Goal: Task Accomplishment & Management: Complete application form

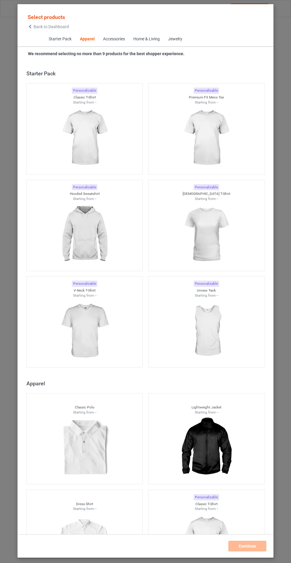
scroll to position [318, 0]
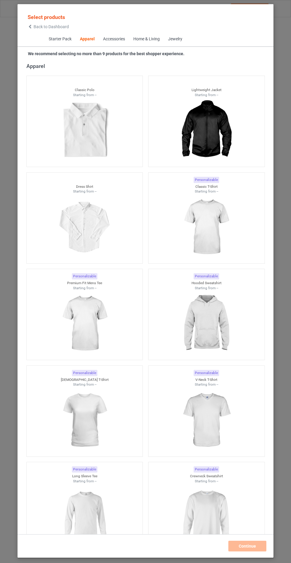
click at [224, 326] on img at bounding box center [206, 324] width 53 height 66
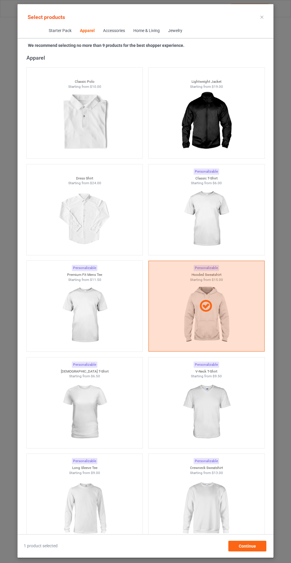
scroll to position [34, 0]
click at [245, 548] on span "Continue" at bounding box center [247, 546] width 17 height 5
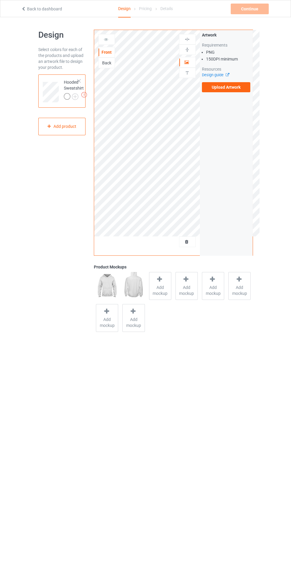
click at [235, 87] on label "Upload Artwork" at bounding box center [226, 87] width 49 height 10
click at [0, 0] on input "Upload Artwork" at bounding box center [0, 0] width 0 height 0
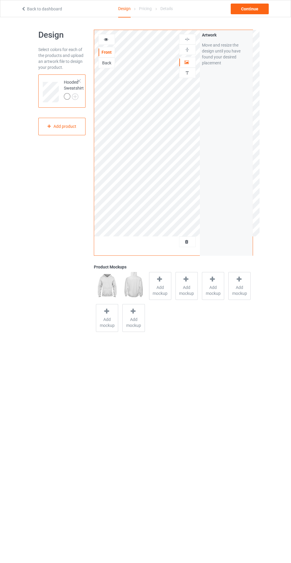
click at [165, 287] on span "Add mockup" at bounding box center [160, 291] width 22 height 12
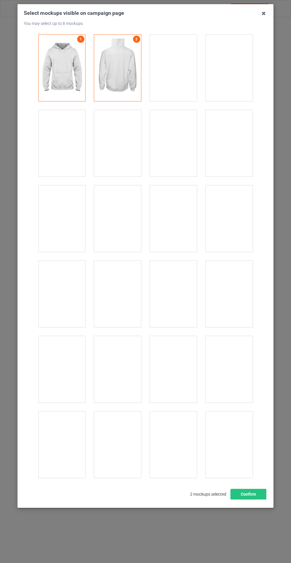
scroll to position [4791, 0]
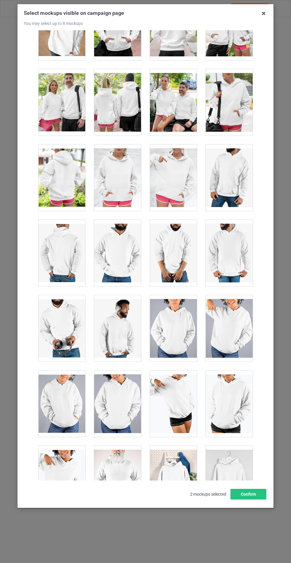
click at [135, 168] on div at bounding box center [117, 178] width 47 height 66
click at [255, 500] on button "Confirm" at bounding box center [248, 494] width 36 height 11
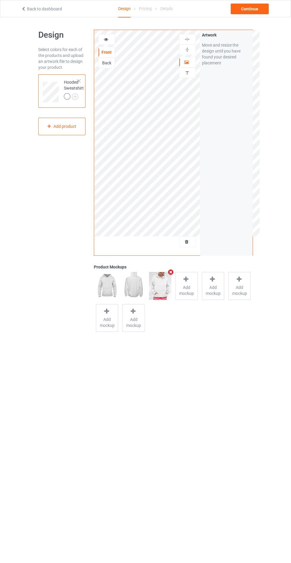
click at [0, 0] on img at bounding box center [0, 0] width 0 height 0
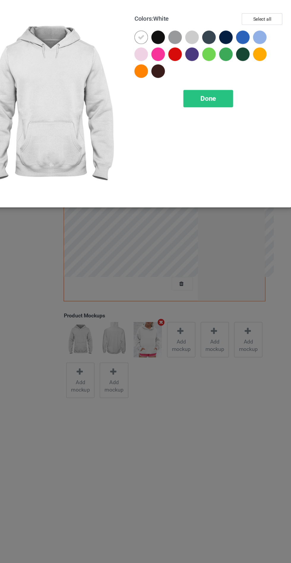
click at [168, 42] on div at bounding box center [168, 47] width 11 height 11
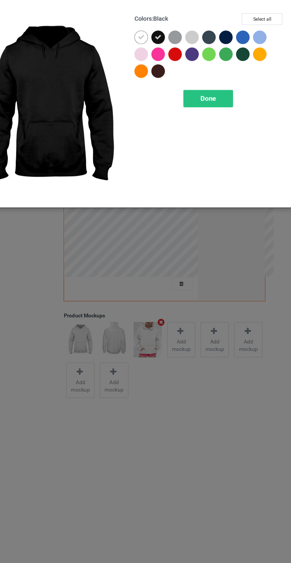
click at [191, 45] on div at bounding box center [195, 47] width 11 height 11
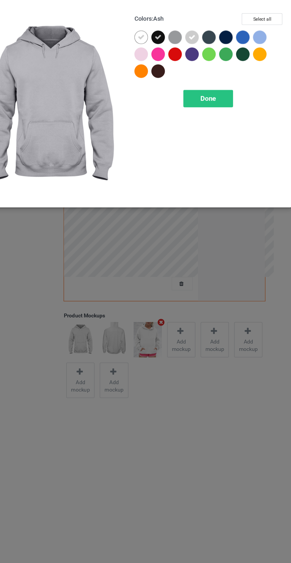
click at [251, 47] on div at bounding box center [248, 47] width 11 height 11
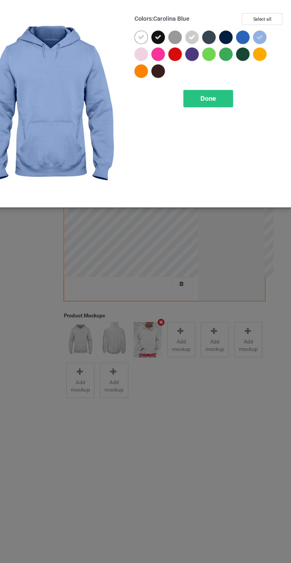
click at [165, 79] on div at bounding box center [169, 75] width 13 height 13
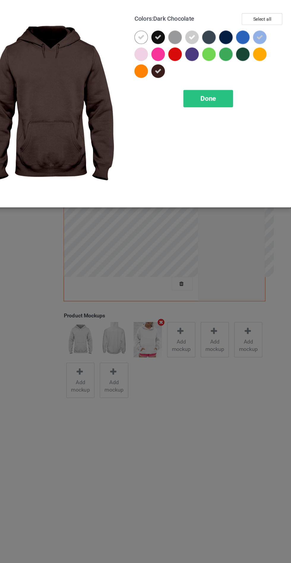
click at [155, 62] on div at bounding box center [155, 61] width 11 height 11
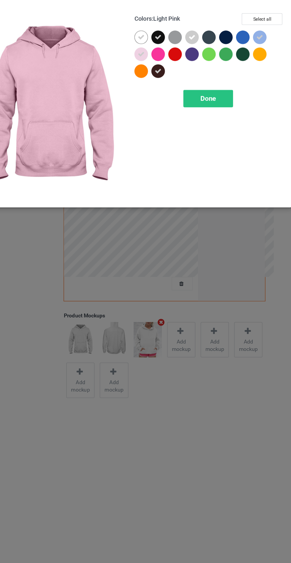
click at [222, 47] on div at bounding box center [221, 47] width 11 height 11
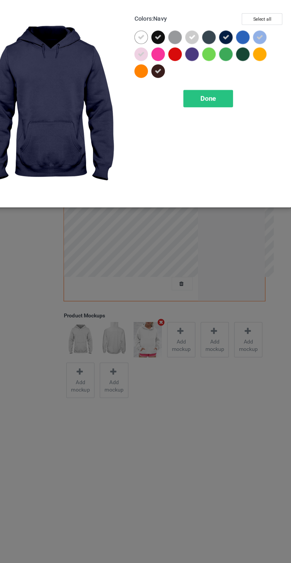
click at [233, 62] on div at bounding box center [235, 61] width 11 height 11
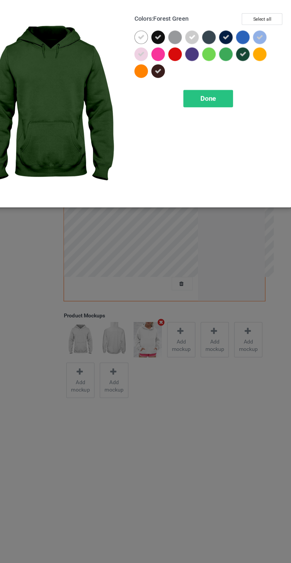
click at [215, 100] on div "Done" at bounding box center [207, 96] width 39 height 14
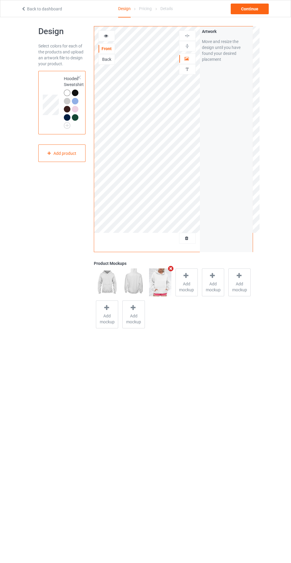
scroll to position [10, 0]
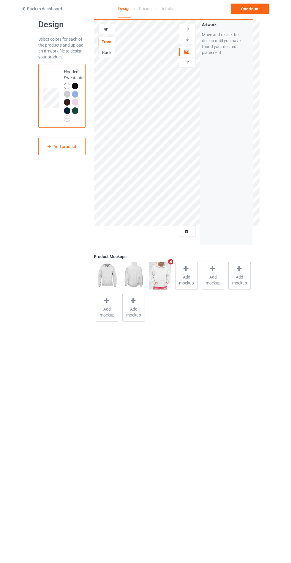
click at [103, 31] on div at bounding box center [107, 29] width 16 height 6
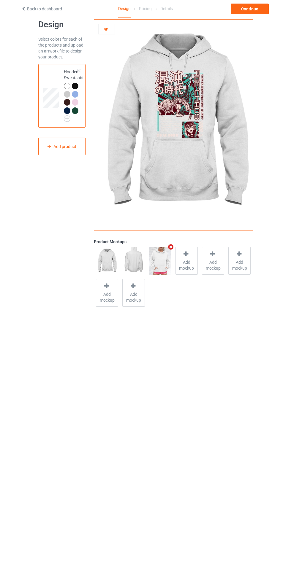
click at [106, 29] on icon at bounding box center [106, 28] width 5 height 4
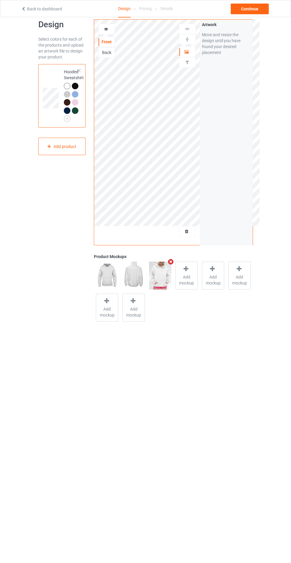
click at [108, 56] on div "Back" at bounding box center [106, 52] width 17 height 11
click at [110, 54] on div "Back" at bounding box center [107, 53] width 16 height 6
click at [237, 78] on label "Upload Artwork" at bounding box center [226, 77] width 49 height 10
click at [0, 0] on input "Upload Artwork" at bounding box center [0, 0] width 0 height 0
click at [189, 273] on div at bounding box center [186, 270] width 8 height 9
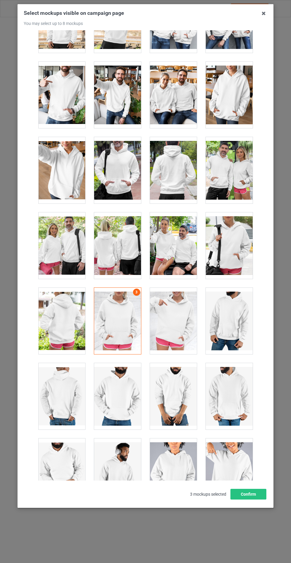
scroll to position [4586, 0]
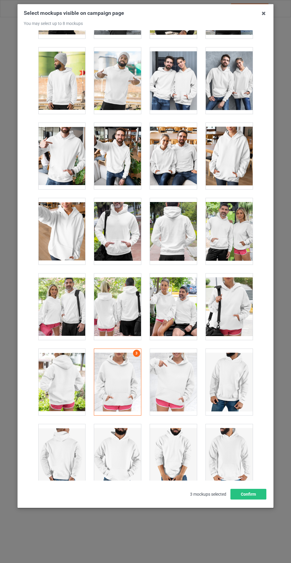
click at [168, 221] on div at bounding box center [173, 231] width 47 height 66
click at [248, 500] on button "Confirm" at bounding box center [248, 494] width 36 height 11
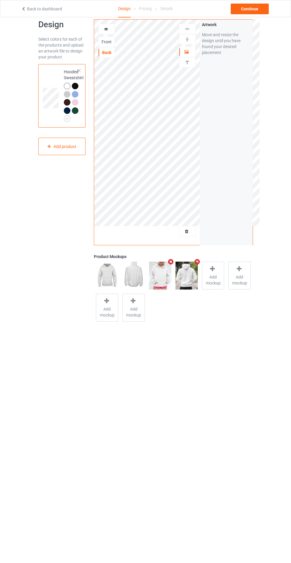
click at [112, 31] on div at bounding box center [107, 29] width 16 height 6
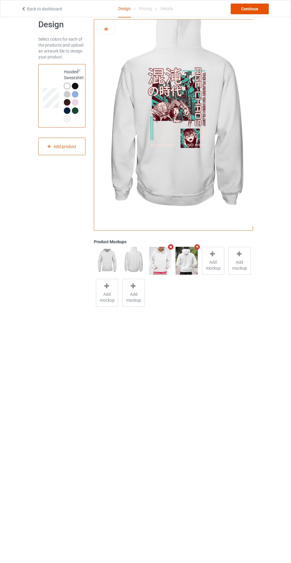
click at [260, 12] on div "Continue" at bounding box center [250, 9] width 38 height 11
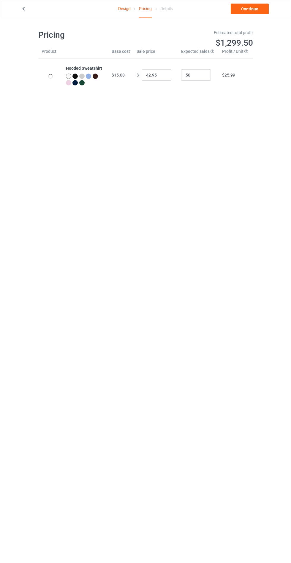
type input "46.95"
click at [245, 6] on link "Continue" at bounding box center [250, 9] width 38 height 11
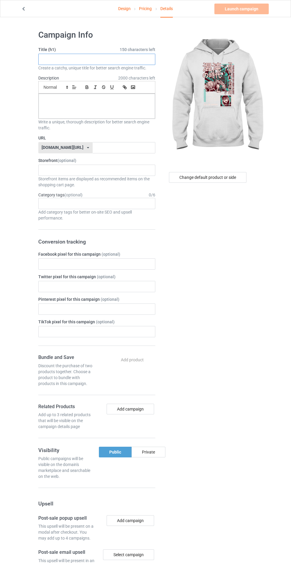
click at [62, 59] on input "text" at bounding box center [96, 59] width 117 height 11
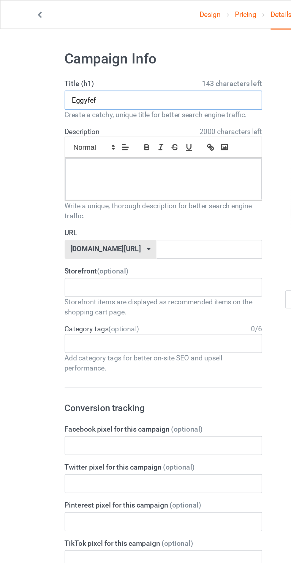
type input "Eggyfef"
click at [63, 109] on div at bounding box center [97, 106] width 116 height 25
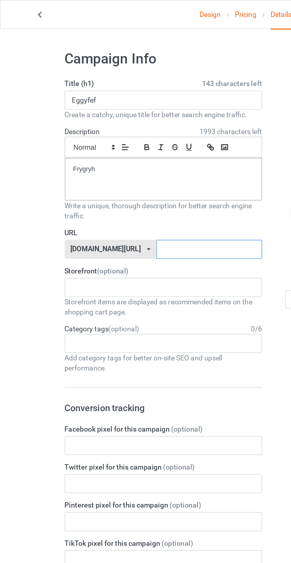
click at [98, 149] on input "text" at bounding box center [124, 147] width 63 height 11
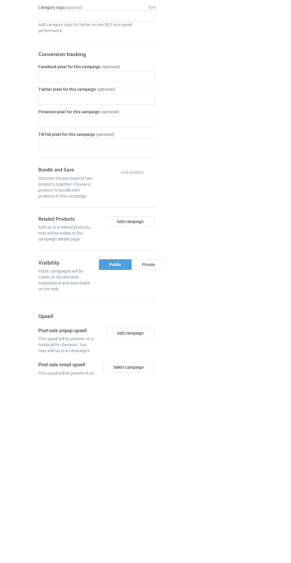
type input "Efhgdj"
click at [142, 447] on div "Private" at bounding box center [148, 452] width 34 height 11
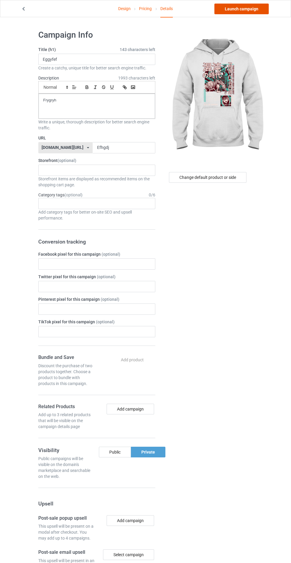
click at [231, 7] on link "Launch campaign" at bounding box center [241, 9] width 54 height 11
